Goal: Transaction & Acquisition: Purchase product/service

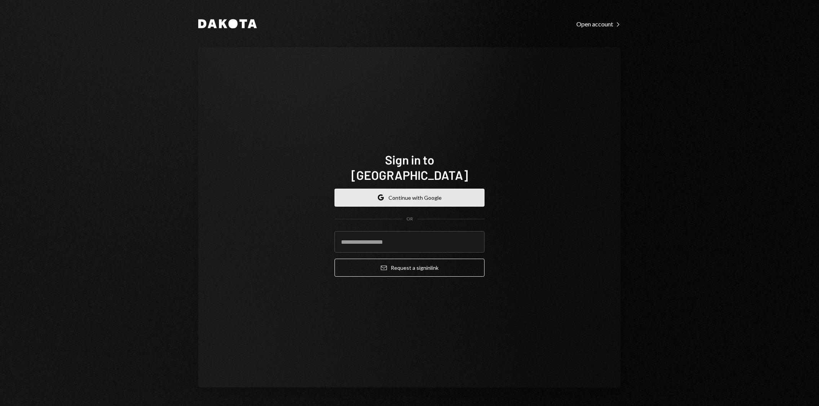
click at [427, 189] on button "Google Continue with Google" at bounding box center [409, 198] width 150 height 18
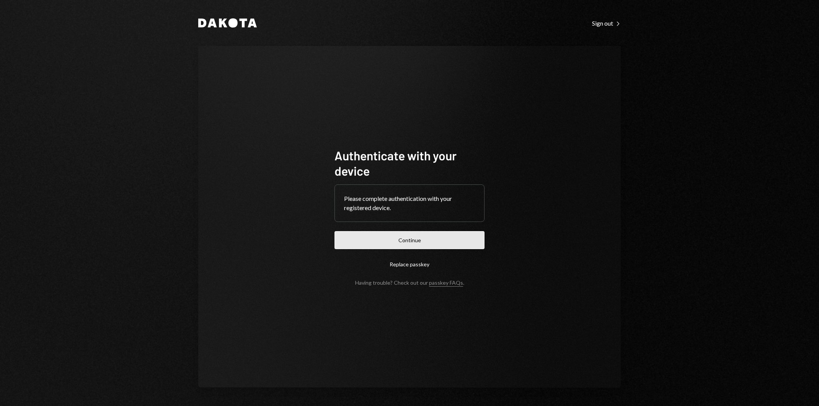
click at [449, 243] on button "Continue" at bounding box center [409, 240] width 150 height 18
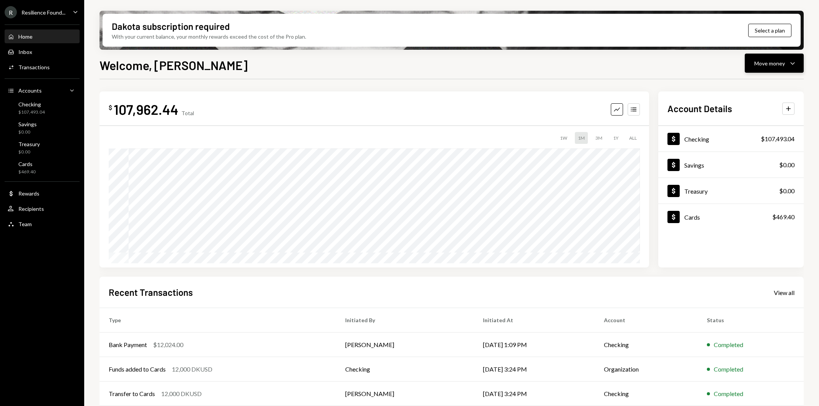
click at [773, 59] on div "Move money Caret Down" at bounding box center [774, 63] width 40 height 9
click at [759, 85] on div "Send" at bounding box center [768, 86] width 56 height 8
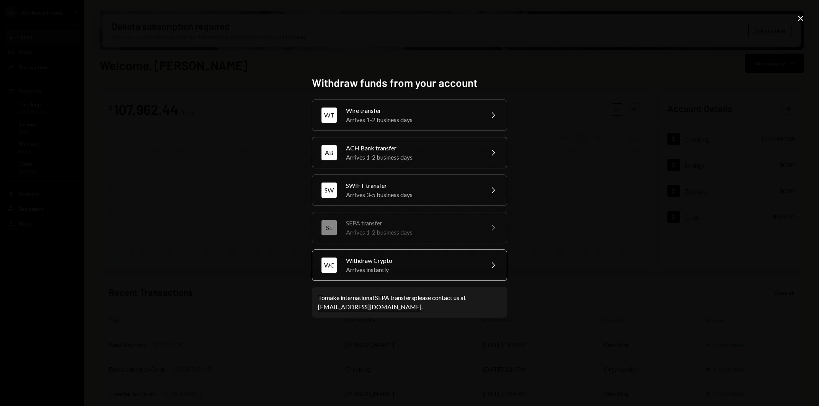
click at [440, 275] on div "WC Withdraw Crypto Arrives instantly Chevron Right" at bounding box center [409, 264] width 195 height 31
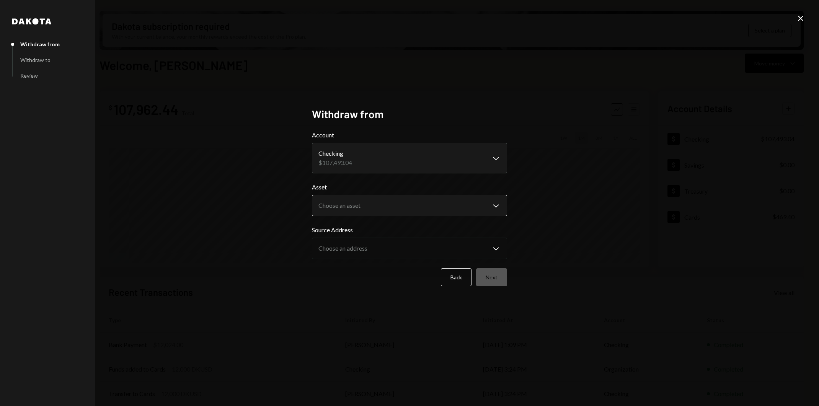
click at [428, 205] on body "R Resilience Found... Caret Down Home Home Inbox Inbox Activities Transactions …" at bounding box center [409, 203] width 819 height 406
select select "****"
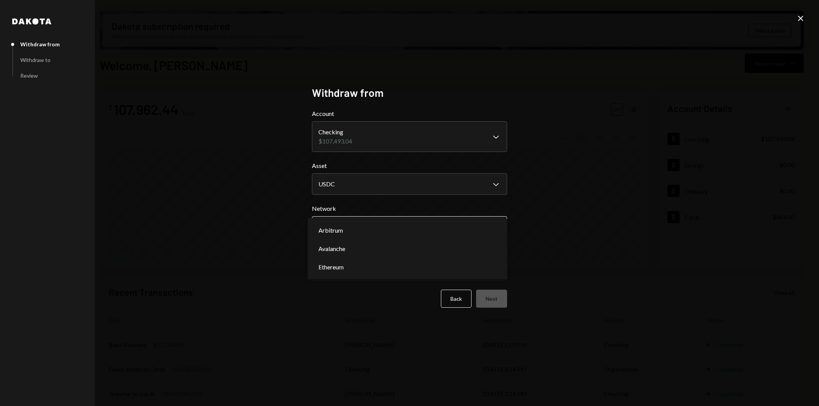
click at [418, 229] on body "R Resilience Found... Caret Down Home Home Inbox Inbox Activities Transactions …" at bounding box center [409, 203] width 819 height 406
select select "**********"
click at [501, 304] on button "Next" at bounding box center [491, 299] width 31 height 18
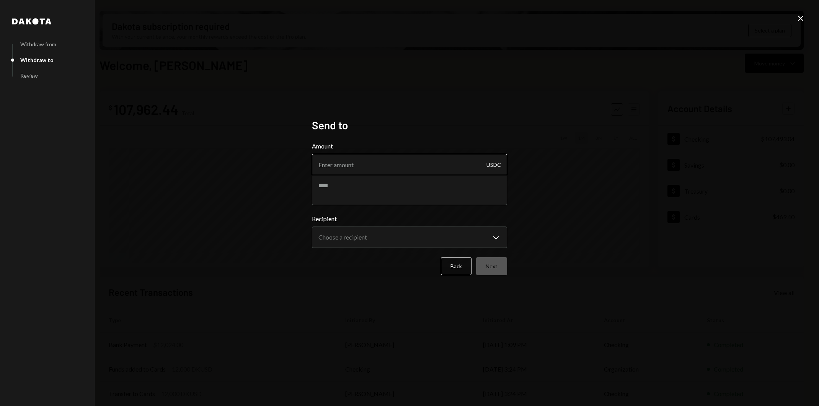
click at [448, 168] on input "Amount" at bounding box center [409, 164] width 195 height 21
click at [480, 239] on body "R Resilience Found... Caret Down Home Home Inbox Inbox Activities Transactions …" at bounding box center [409, 203] width 819 height 406
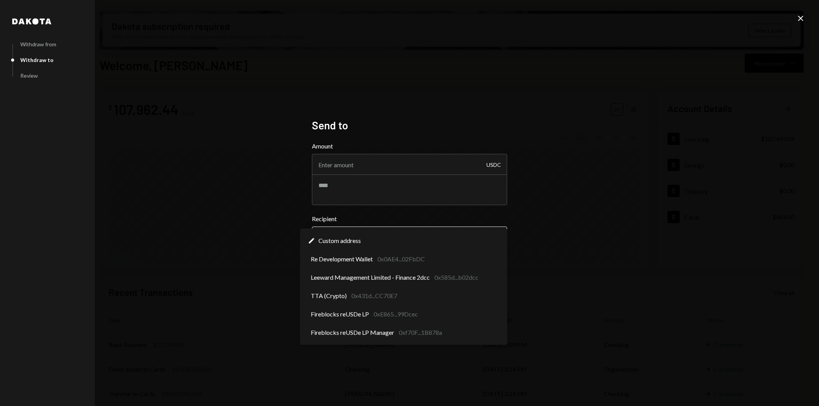
click at [451, 236] on body "R Resilience Found... Caret Down Home Home Inbox Inbox Activities Transactions …" at bounding box center [409, 203] width 819 height 406
select select "**********"
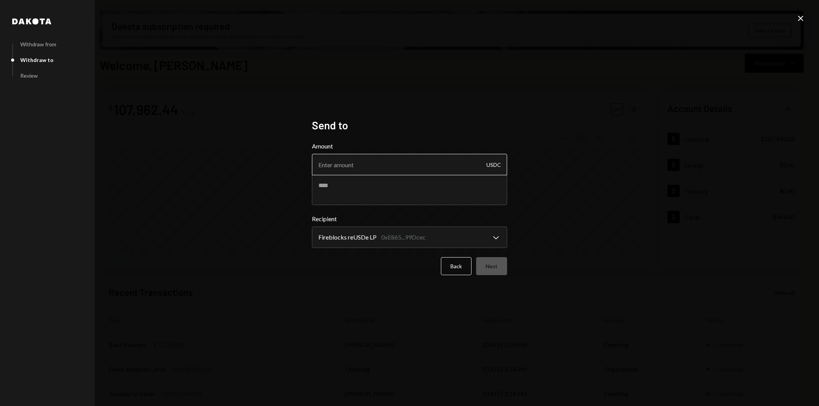
click at [419, 159] on input "Amount" at bounding box center [409, 164] width 195 height 21
type input "70000"
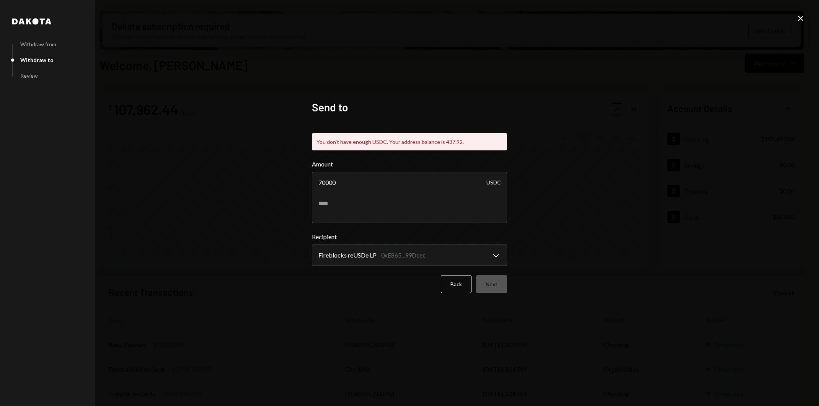
click at [561, 194] on div "**********" at bounding box center [409, 203] width 819 height 406
click at [447, 290] on button "Back" at bounding box center [456, 284] width 31 height 18
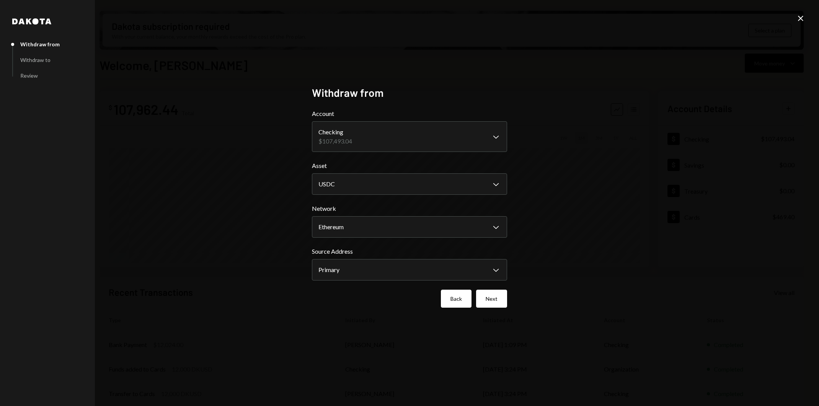
click at [453, 298] on button "Back" at bounding box center [456, 299] width 31 height 18
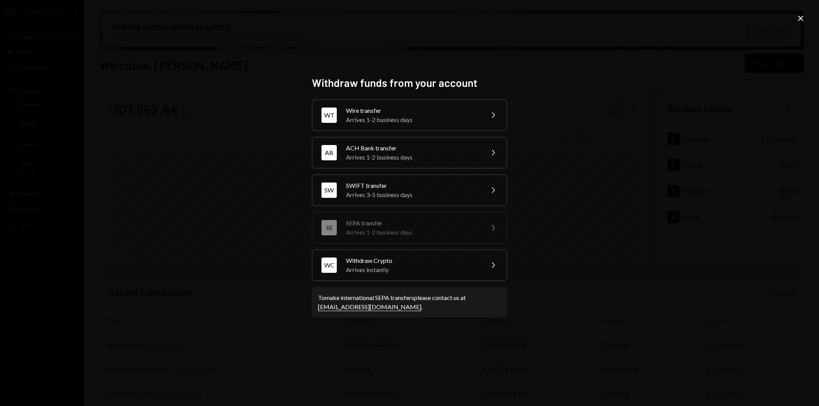
click at [261, 195] on div "Withdraw funds from your account WT Wire transfer Arrives 1-2 business days Che…" at bounding box center [409, 203] width 819 height 406
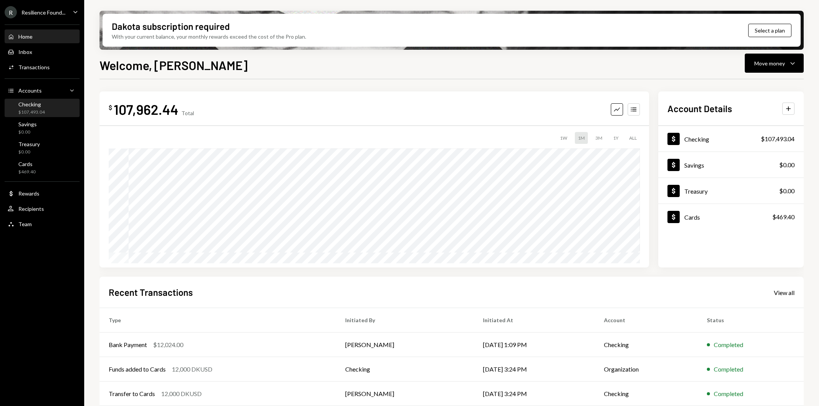
click at [50, 111] on div "Checking $107,493.04" at bounding box center [42, 108] width 69 height 15
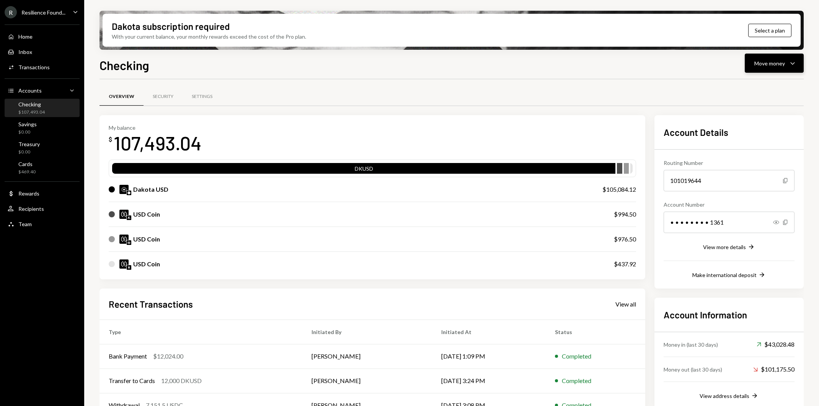
click at [779, 59] on div "Move money" at bounding box center [769, 63] width 31 height 8
click at [759, 148] on div "Swap stablecoins" at bounding box center [768, 144] width 56 height 8
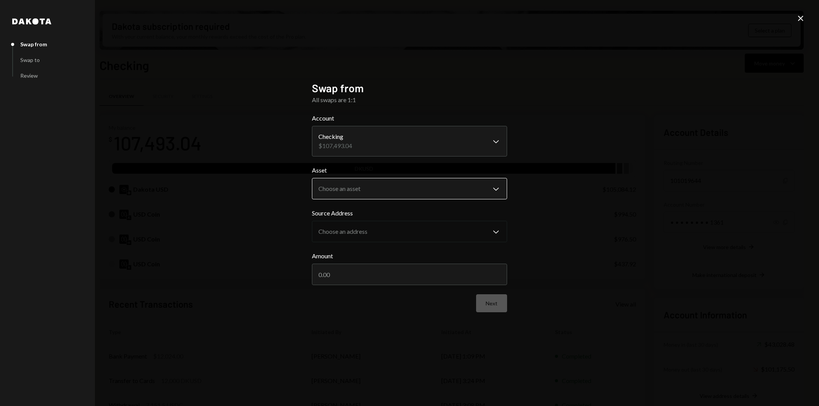
click at [412, 189] on body "R Resilience Found... Caret Down Home Home Inbox Inbox Activities Transactions …" at bounding box center [409, 203] width 819 height 406
select select "*****"
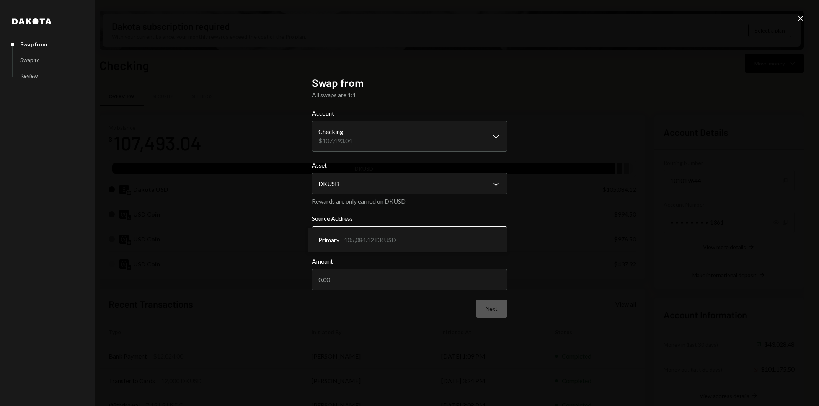
click at [414, 230] on body "R Resilience Found... Caret Down Home Home Inbox Inbox Activities Transactions …" at bounding box center [409, 203] width 819 height 406
click at [415, 276] on input "Amount" at bounding box center [409, 279] width 195 height 21
drag, startPoint x: 330, startPoint y: 281, endPoint x: 345, endPoint y: 281, distance: 14.9
click at [345, 281] on input "70000" at bounding box center [409, 279] width 195 height 21
type input "70000"
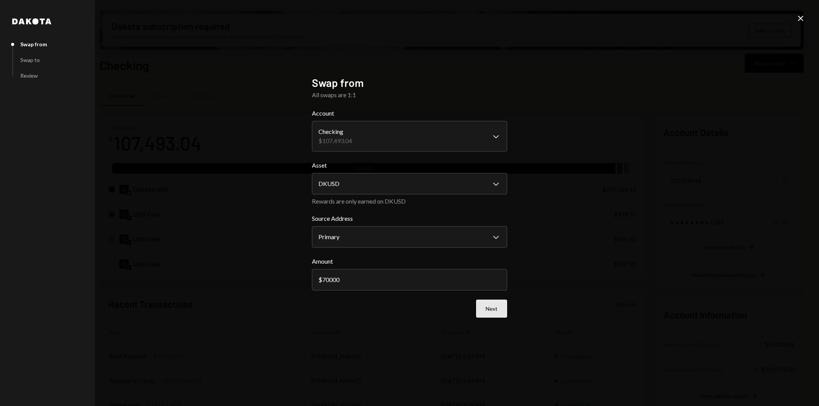
click at [487, 311] on button "Next" at bounding box center [491, 309] width 31 height 18
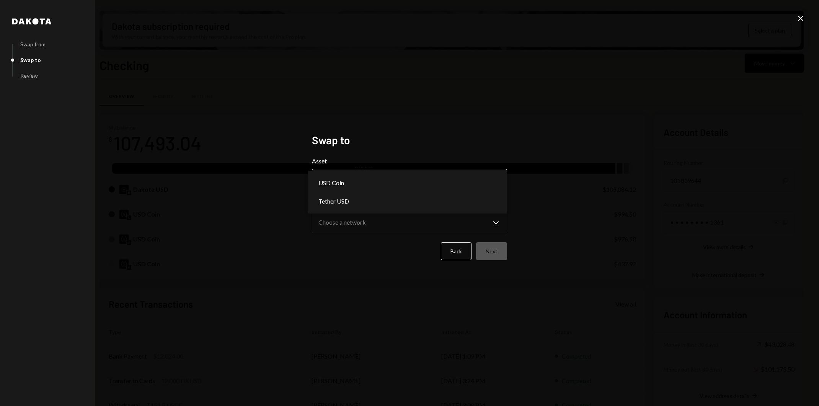
click at [407, 173] on body "R Resilience Found... Caret Down Home Home Inbox Inbox Activities Transactions …" at bounding box center [409, 203] width 819 height 406
select select "****"
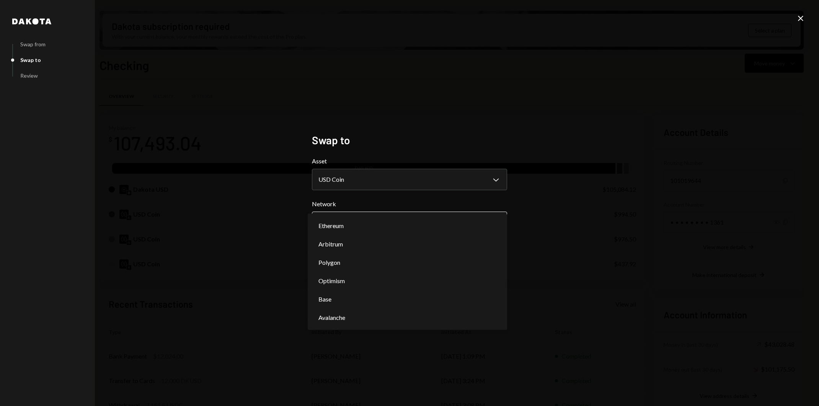
click at [402, 215] on body "R Resilience Found... Caret Down Home Home Inbox Inbox Activities Transactions …" at bounding box center [409, 203] width 819 height 406
select select "**********"
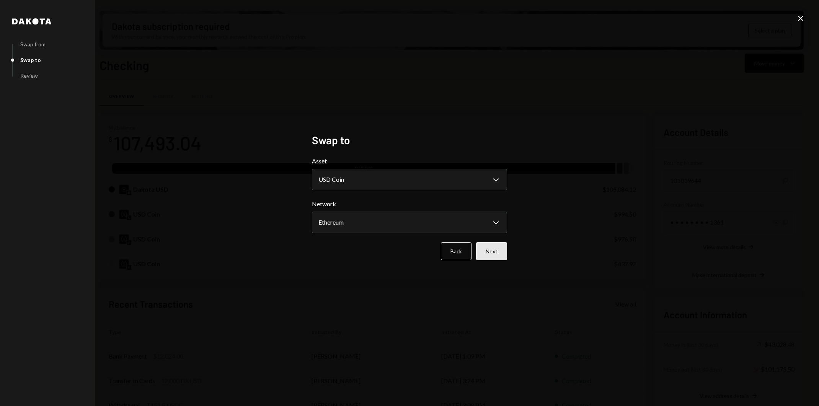
click at [484, 253] on button "Next" at bounding box center [491, 251] width 31 height 18
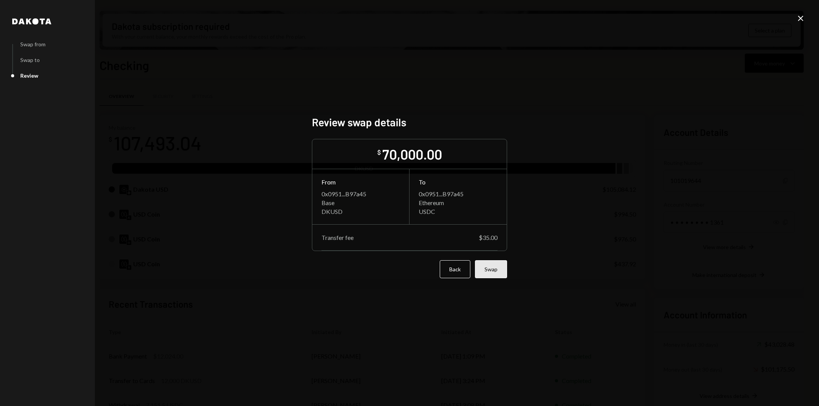
click at [489, 269] on button "Swap" at bounding box center [491, 269] width 32 height 18
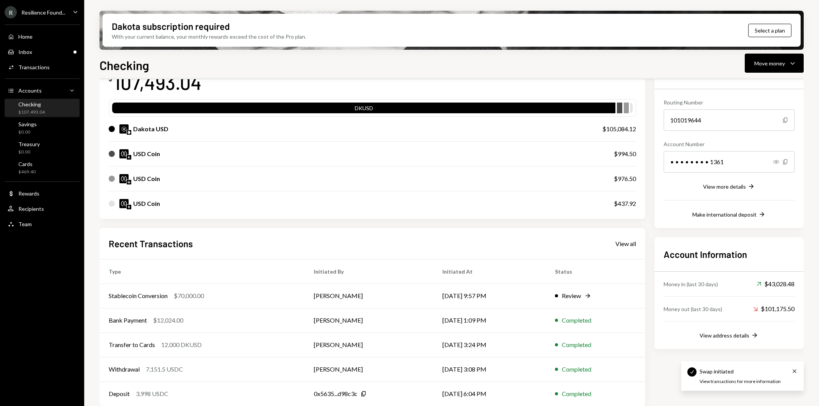
scroll to position [66, 0]
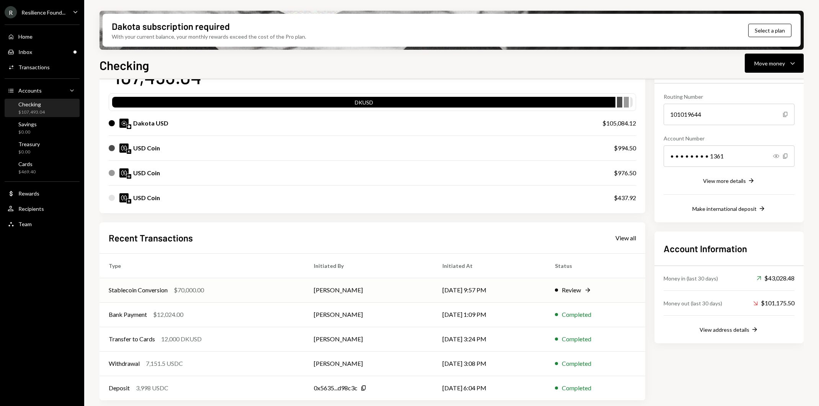
click at [586, 292] on div "Review Right Arrow" at bounding box center [595, 289] width 81 height 9
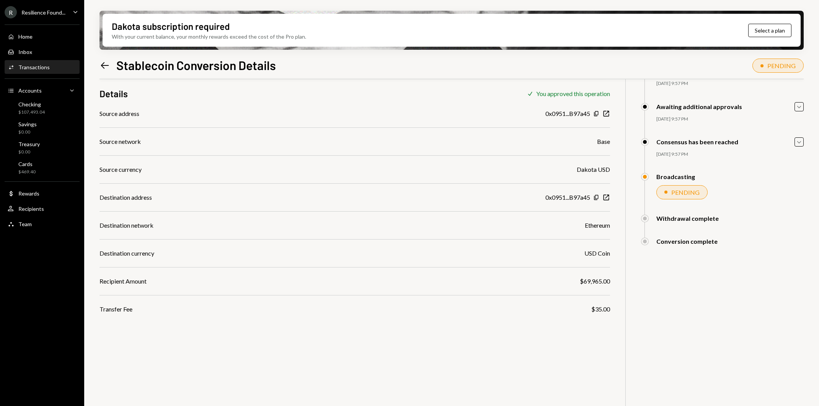
scroll to position [61, 0]
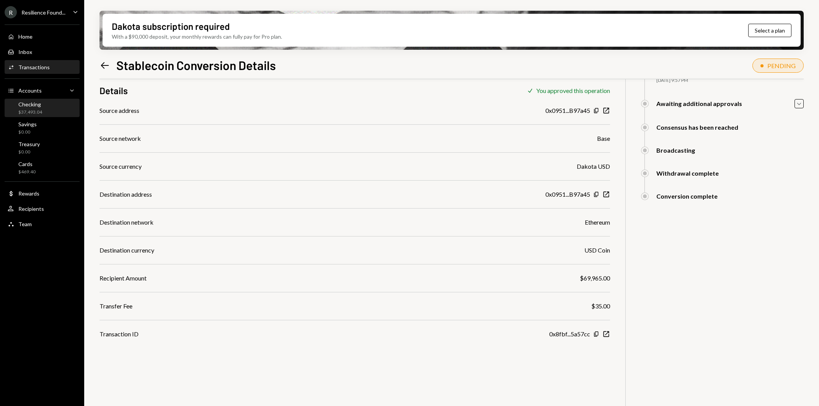
click at [67, 110] on div "Checking $37,493.04" at bounding box center [42, 108] width 69 height 15
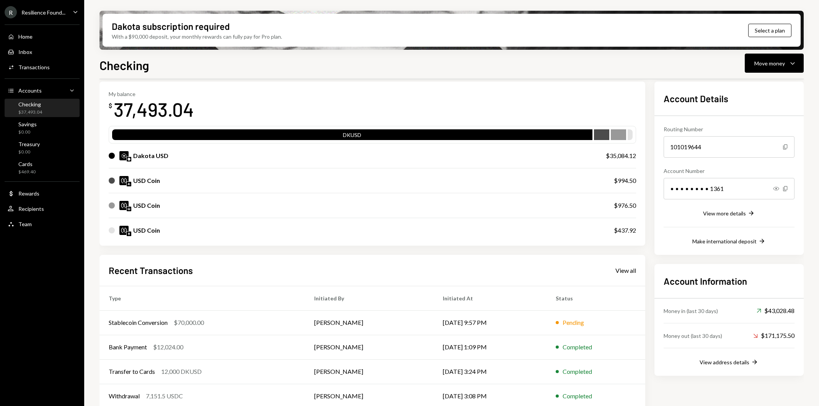
scroll to position [66, 0]
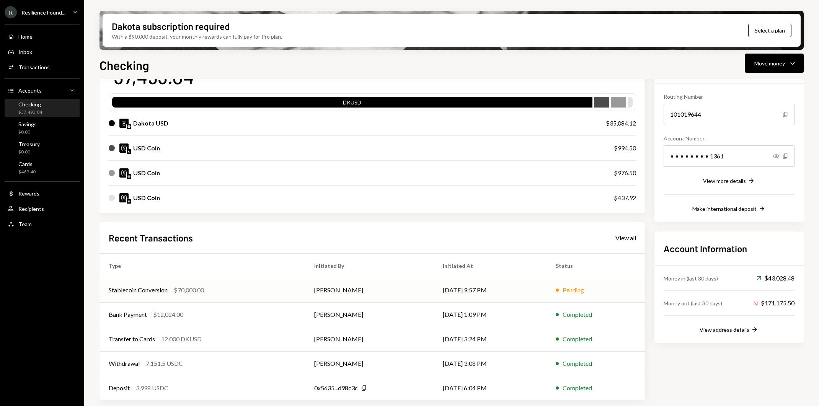
click at [546, 289] on td "[DATE] 9:57 PM" at bounding box center [489, 290] width 113 height 24
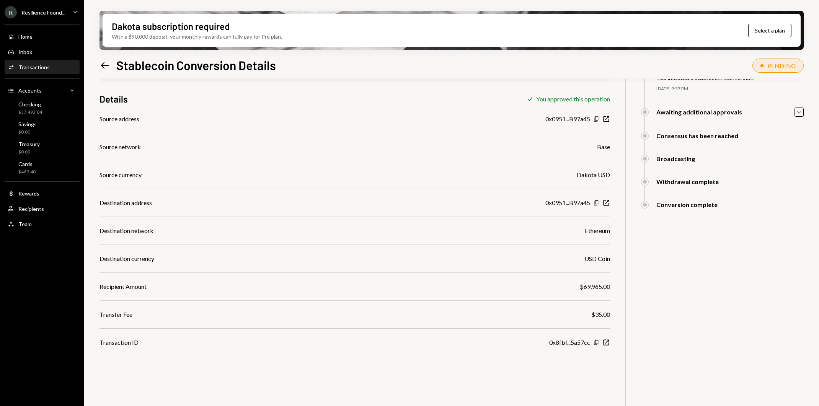
scroll to position [50, 0]
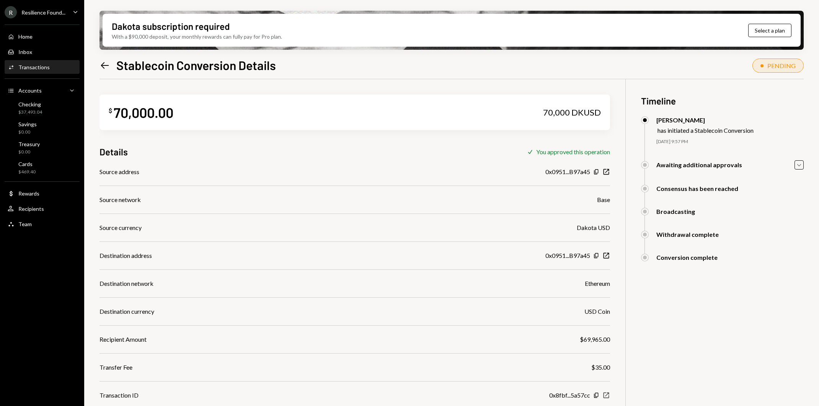
click at [606, 391] on icon "New Window" at bounding box center [606, 395] width 8 height 8
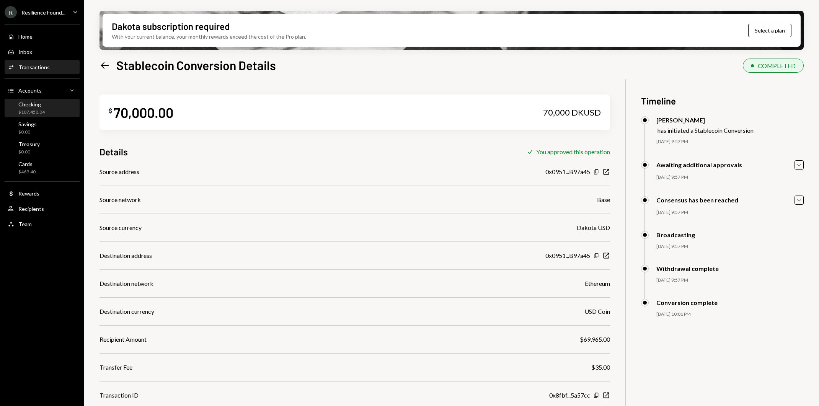
click at [60, 107] on div "Checking $107,458.04" at bounding box center [42, 108] width 69 height 15
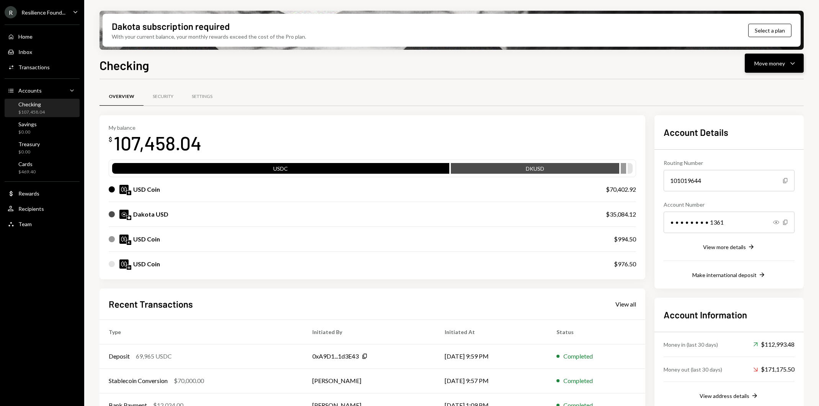
click at [785, 65] on div "Move money" at bounding box center [769, 63] width 31 height 8
click at [744, 86] on div "Send" at bounding box center [768, 86] width 56 height 8
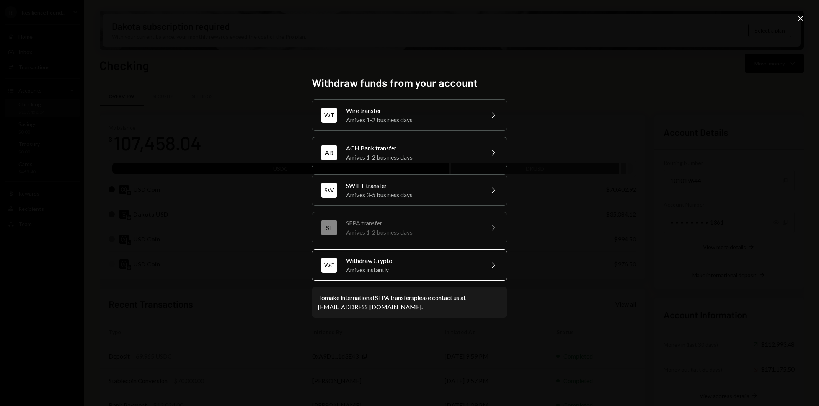
click at [422, 259] on div "Withdraw Crypto" at bounding box center [412, 260] width 133 height 9
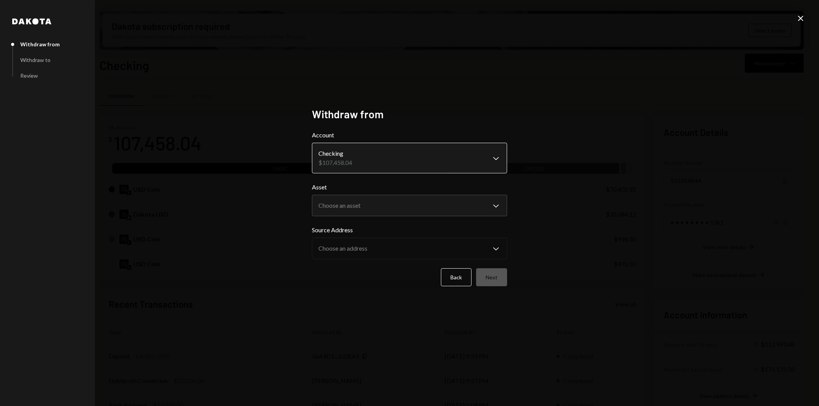
click at [404, 166] on body "R Resilience Found... Caret Down Home Home Inbox Inbox Activities Transactions …" at bounding box center [409, 203] width 819 height 406
click at [397, 213] on body "R Resilience Found... Caret Down Home Home Inbox Inbox Activities Transactions …" at bounding box center [409, 203] width 819 height 406
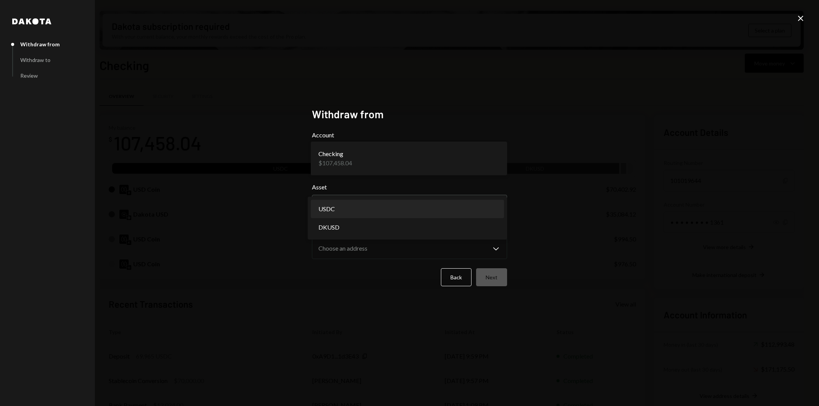
select select "****"
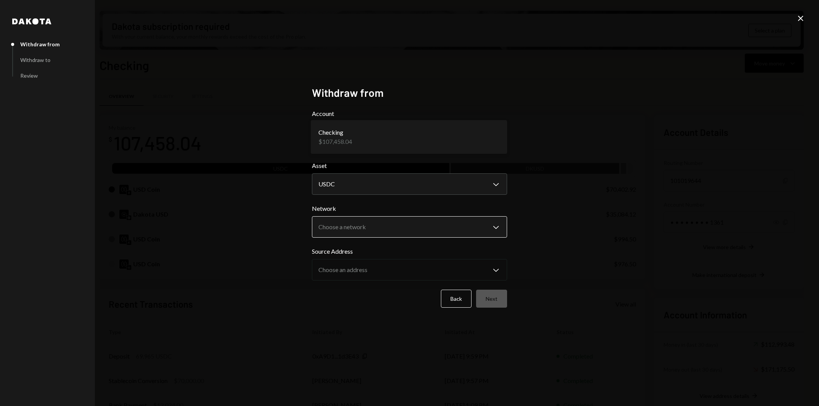
click at [384, 230] on body "R Resilience Found... Caret Down Home Home Inbox Inbox Activities Transactions …" at bounding box center [409, 203] width 819 height 406
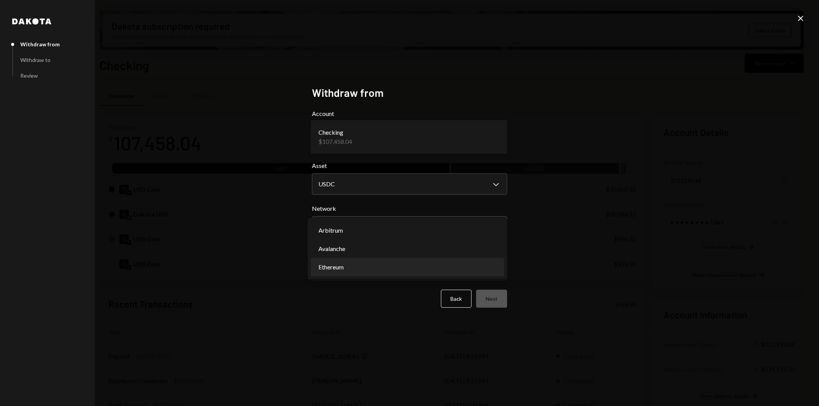
select select "**********"
click at [374, 266] on body "R Resilience Found... Caret Down Home Home Inbox Inbox Activities Transactions …" at bounding box center [409, 203] width 819 height 406
click at [430, 274] on body "R Resilience Found... Caret Down Home Home Inbox Inbox Activities Transactions …" at bounding box center [409, 203] width 819 height 406
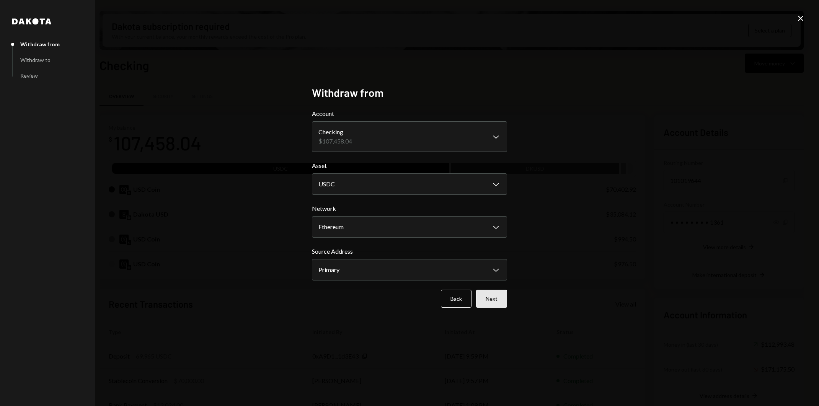
click at [485, 299] on button "Next" at bounding box center [491, 299] width 31 height 18
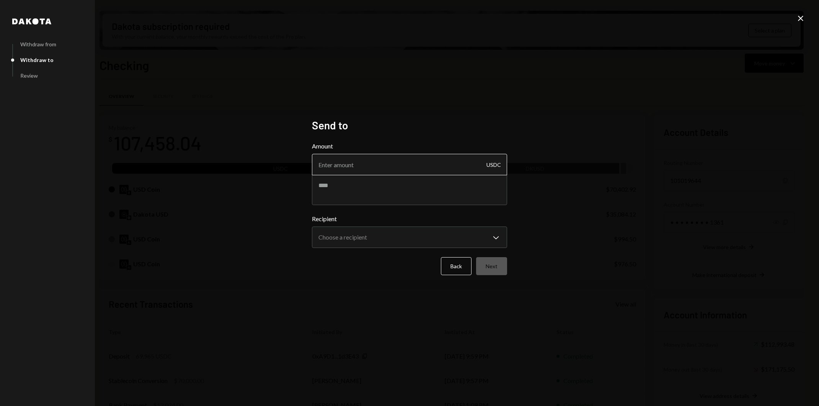
click at [379, 165] on input "Amount" at bounding box center [409, 164] width 195 height 21
type input "70000"
click at [398, 240] on body "R Resilience Found... Caret Down Home Home Inbox Inbox Activities Transactions …" at bounding box center [409, 203] width 819 height 406
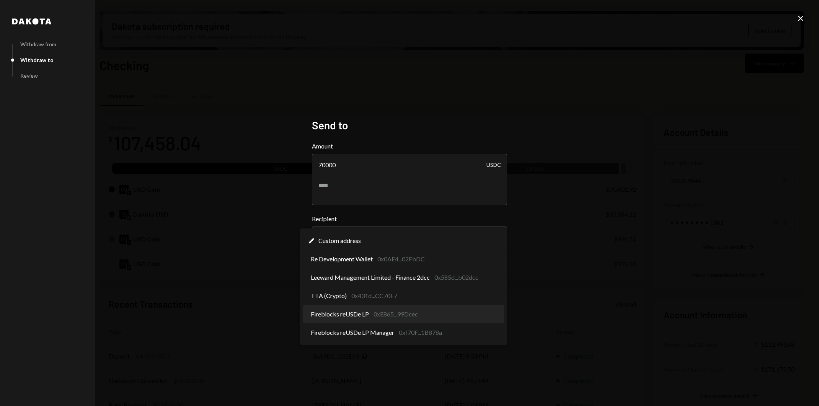
select select "**********"
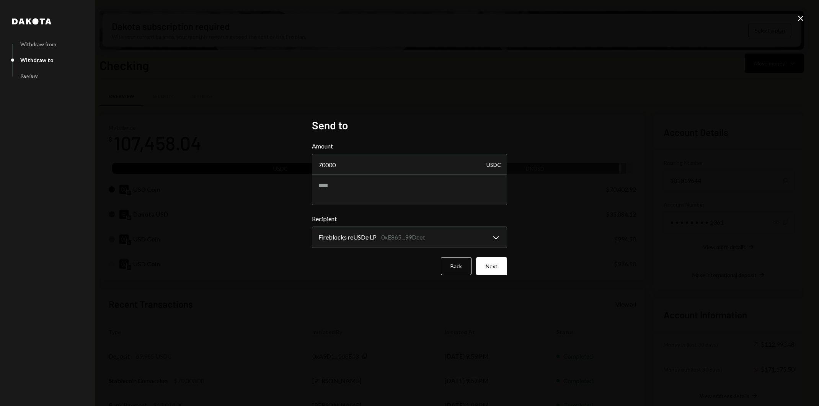
click at [453, 303] on div "**********" at bounding box center [409, 203] width 819 height 406
click at [495, 262] on button "Next" at bounding box center [491, 266] width 31 height 18
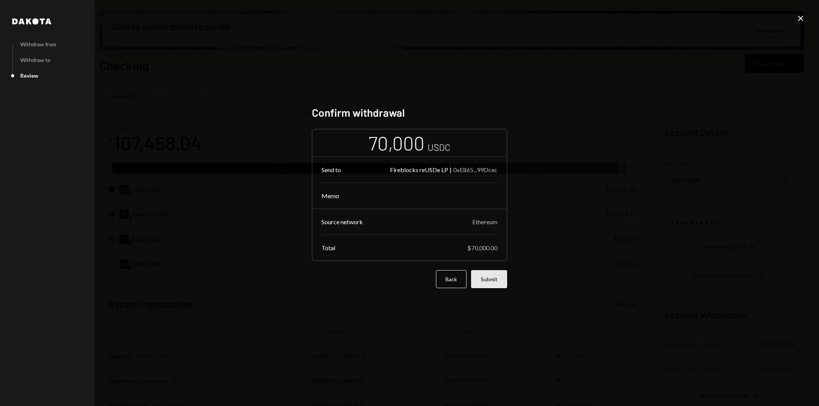
click at [495, 277] on button "Submit" at bounding box center [489, 279] width 36 height 18
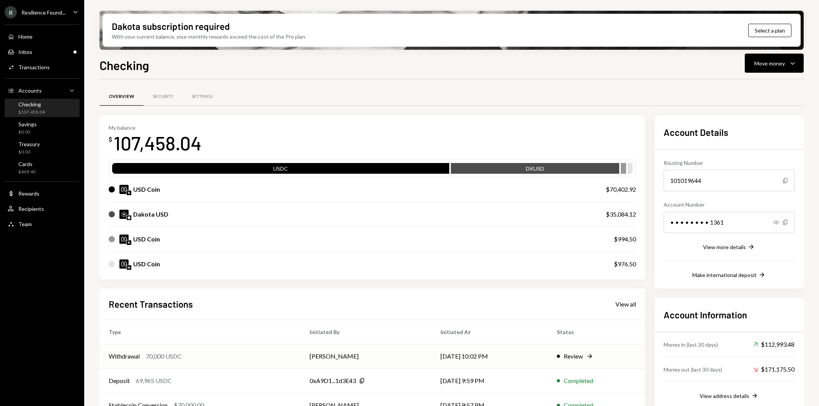
click at [578, 352] on div "Review" at bounding box center [573, 356] width 19 height 9
